Goal: Information Seeking & Learning: Learn about a topic

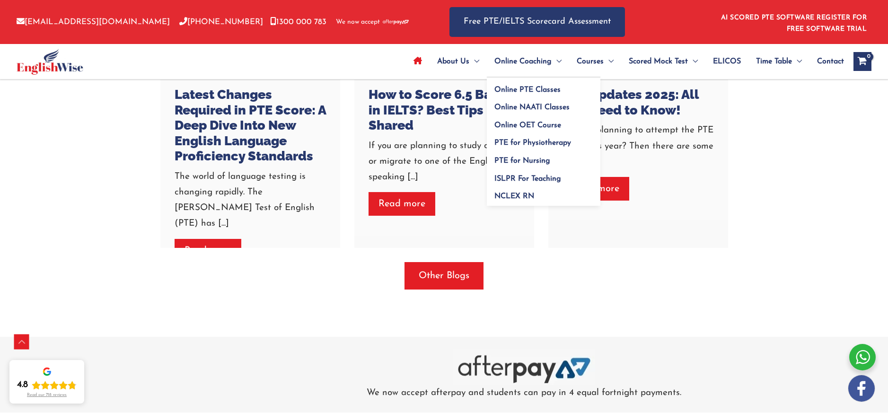
scroll to position [2705, 0]
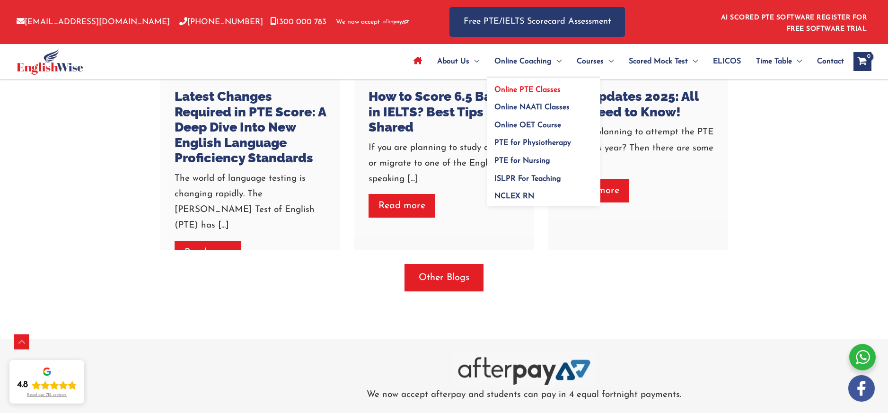
click at [519, 87] on span "Online PTE Classes" at bounding box center [527, 90] width 66 height 8
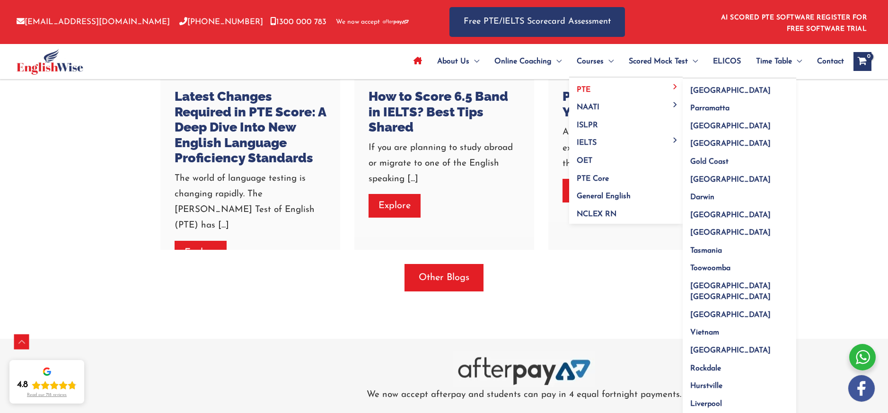
click at [578, 88] on span "PTE" at bounding box center [584, 90] width 14 height 8
click at [713, 90] on link "[GEOGRAPHIC_DATA]" at bounding box center [740, 88] width 114 height 18
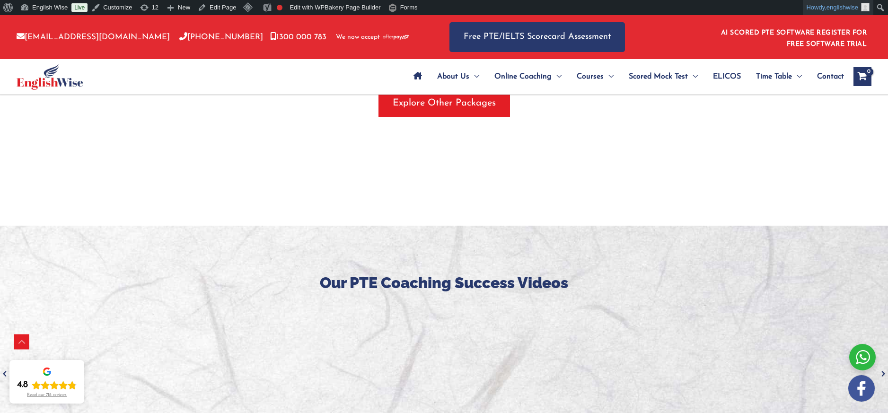
scroll to position [1470, 0]
